Goal: Task Accomplishment & Management: Use online tool/utility

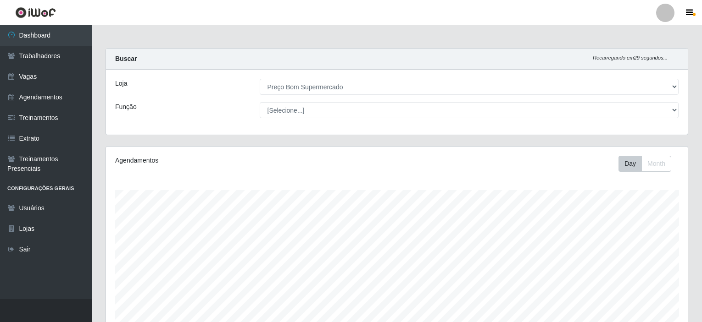
select select "387"
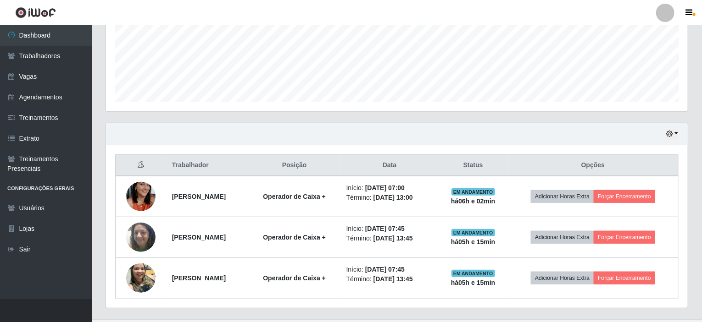
scroll to position [190, 582]
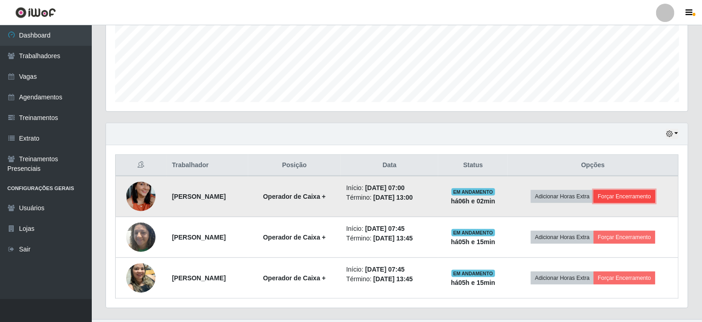
click at [649, 194] on button "Forçar Encerramento" at bounding box center [624, 196] width 61 height 13
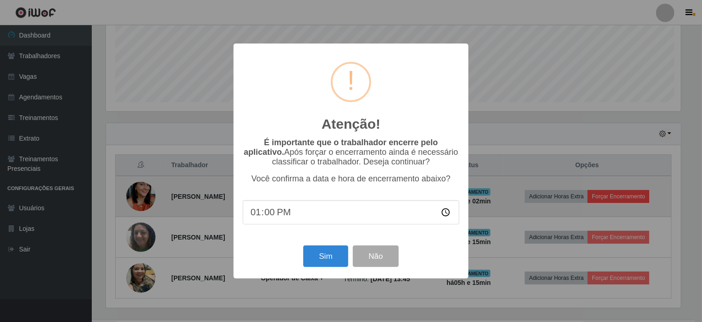
scroll to position [190, 578]
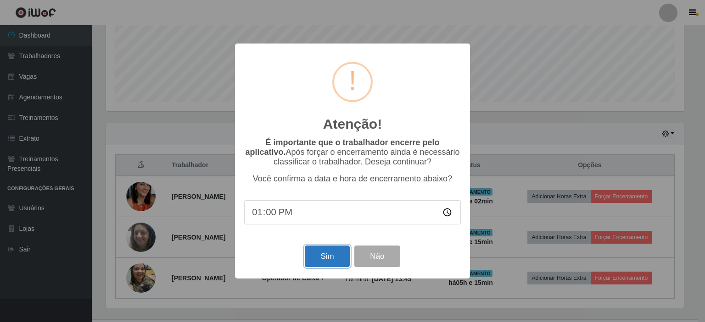
click at [343, 251] on button "Sim" at bounding box center [327, 257] width 44 height 22
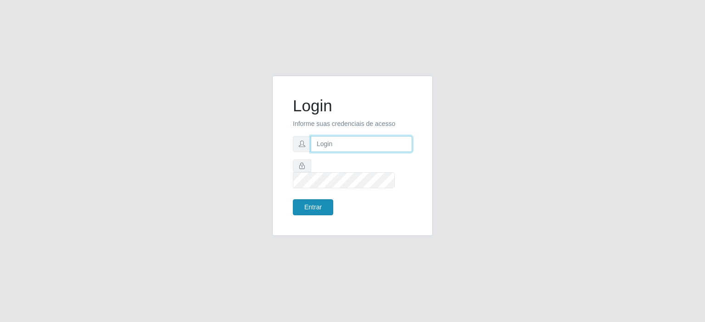
type input "[EMAIL_ADDRESS][DOMAIN_NAME]"
click at [320, 200] on button "Entrar" at bounding box center [313, 208] width 40 height 16
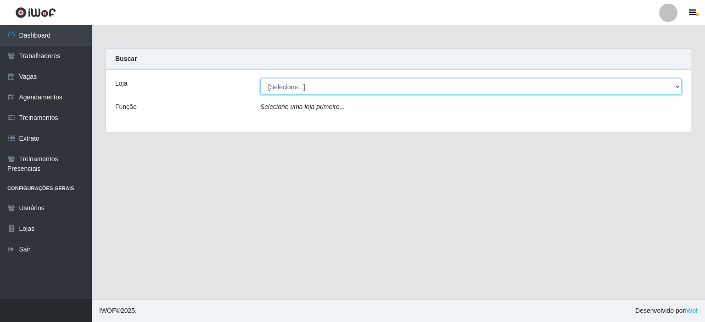
click at [294, 83] on select "[Selecione...] Preço Bom Supermercado" at bounding box center [470, 87] width 421 height 16
select select "387"
click at [260, 79] on select "[Selecione...] Preço Bom Supermercado" at bounding box center [470, 87] width 421 height 16
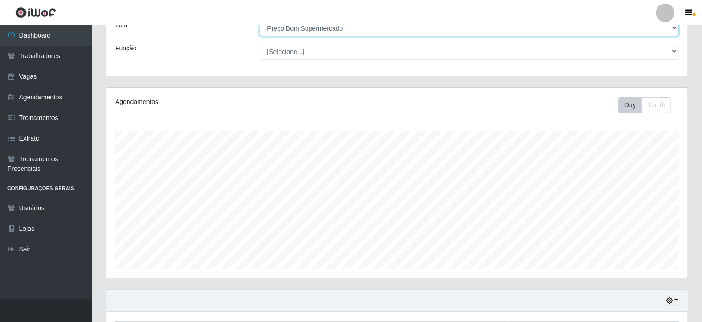
scroll to position [183, 0]
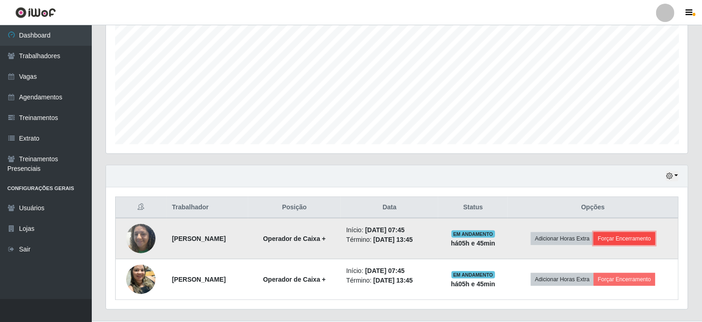
click at [644, 234] on button "Forçar Encerramento" at bounding box center [624, 239] width 61 height 13
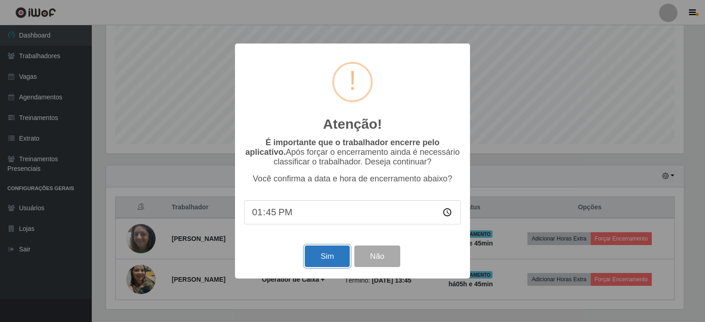
click at [323, 256] on button "Sim" at bounding box center [327, 257] width 44 height 22
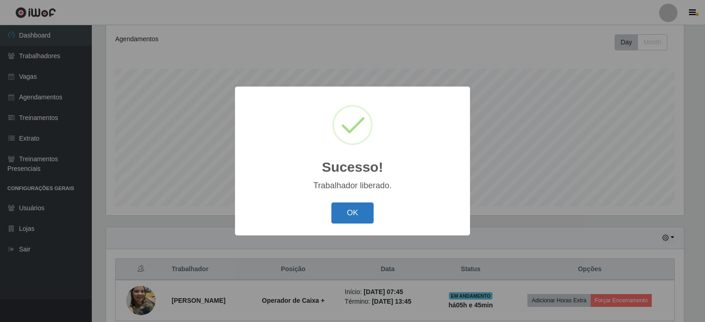
click at [356, 208] on button "OK" at bounding box center [352, 214] width 43 height 22
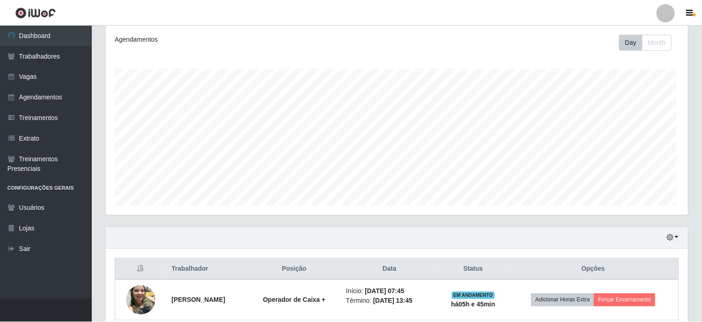
scroll to position [190, 582]
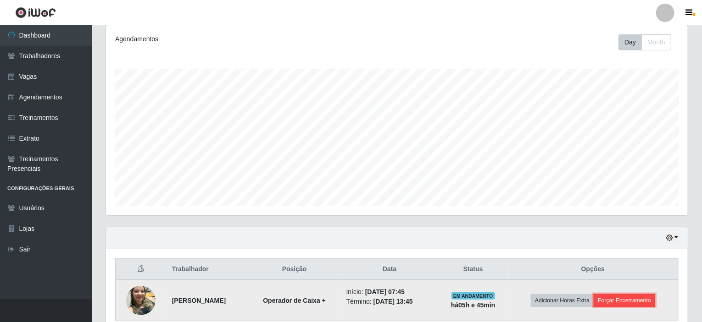
click at [635, 295] on button "Forçar Encerramento" at bounding box center [624, 301] width 61 height 13
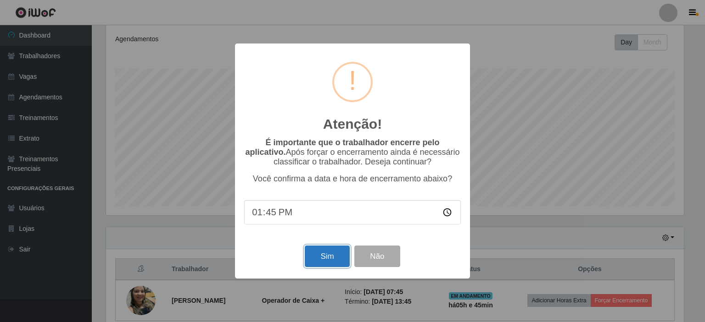
click at [331, 261] on button "Sim" at bounding box center [327, 257] width 44 height 22
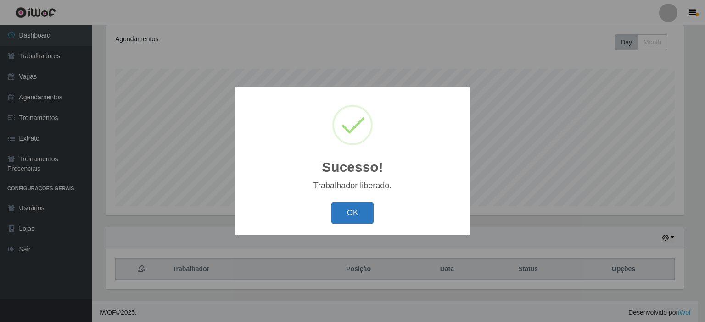
click at [349, 206] on button "OK" at bounding box center [352, 214] width 43 height 22
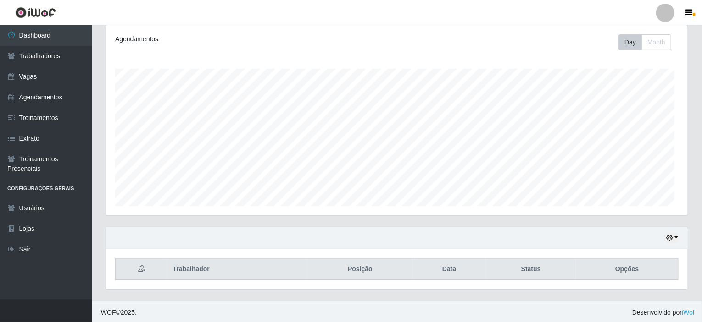
scroll to position [190, 582]
